Goal: Information Seeking & Learning: Learn about a topic

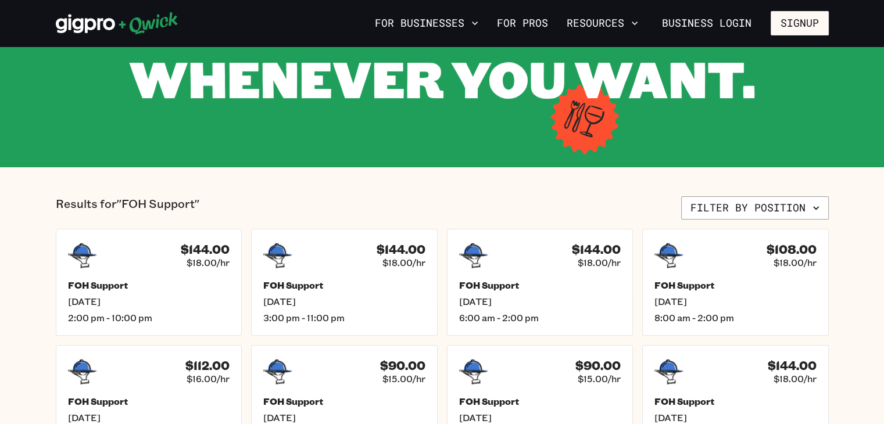
scroll to position [163, 0]
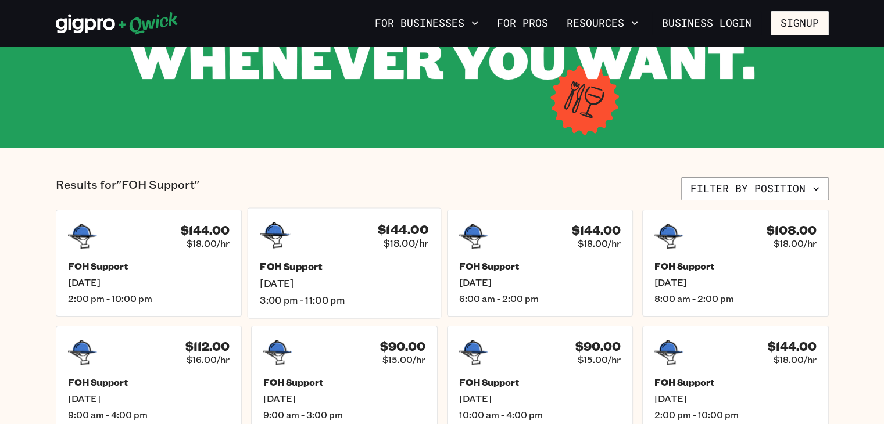
click at [384, 289] on div "FOH Support [DATE] 3:00 pm - 11:00 pm" at bounding box center [344, 283] width 168 height 46
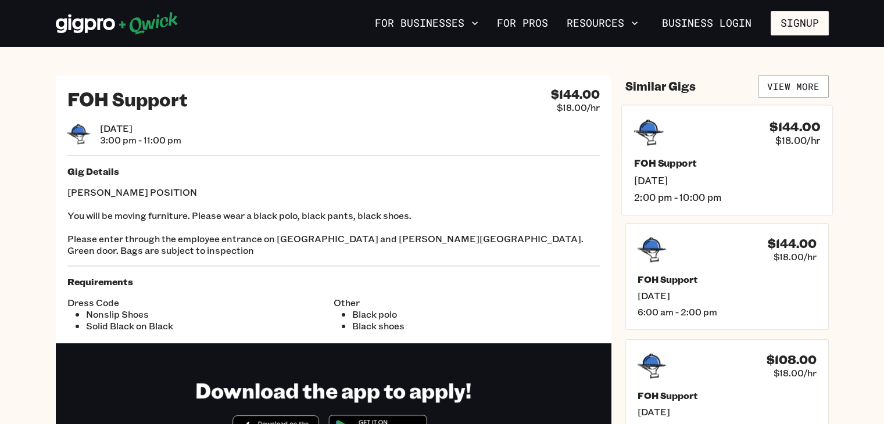
click at [763, 163] on h5 "FOH Support" at bounding box center [726, 163] width 186 height 12
click at [788, 86] on link "View More" at bounding box center [793, 87] width 71 height 22
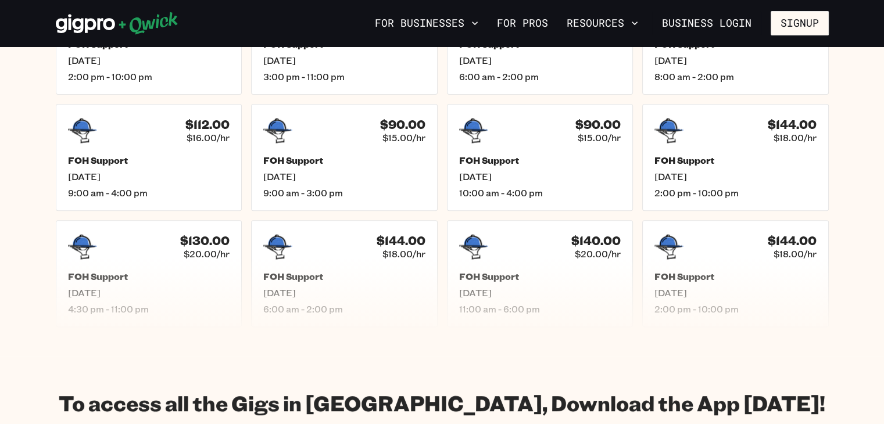
scroll to position [418, 0]
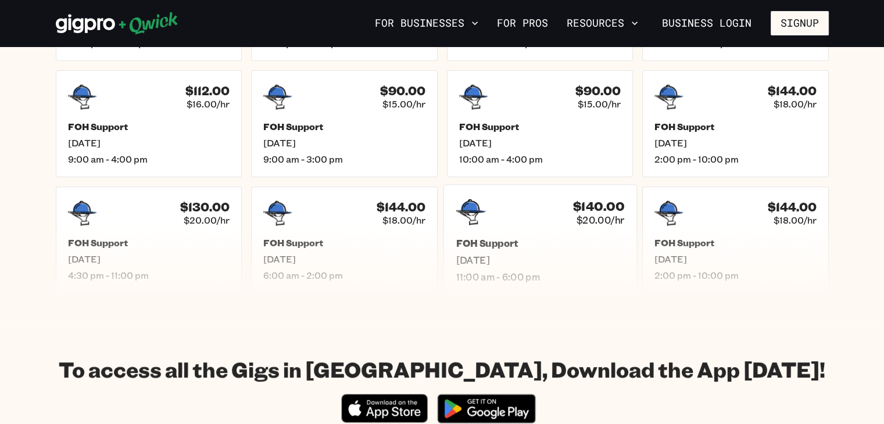
click at [528, 242] on h5 "FOH Support" at bounding box center [539, 243] width 168 height 12
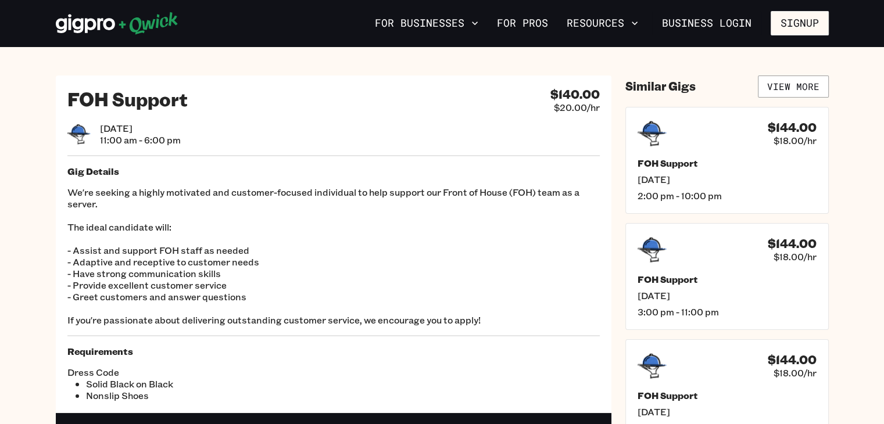
click at [613, 318] on div "FOH Support $140.00 $20.00/hr [DATE] 11:00 am - 6:00 pm Gig Details We're seeki…" at bounding box center [442, 319] width 773 height 487
